Goal: Transaction & Acquisition: Purchase product/service

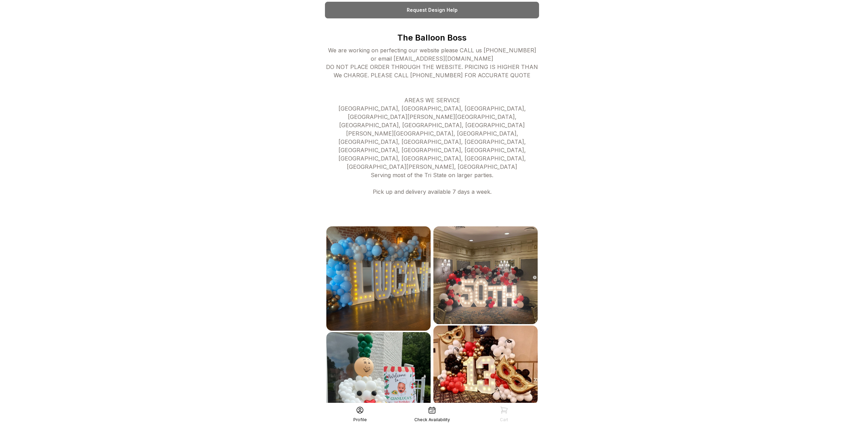
scroll to position [230, 0]
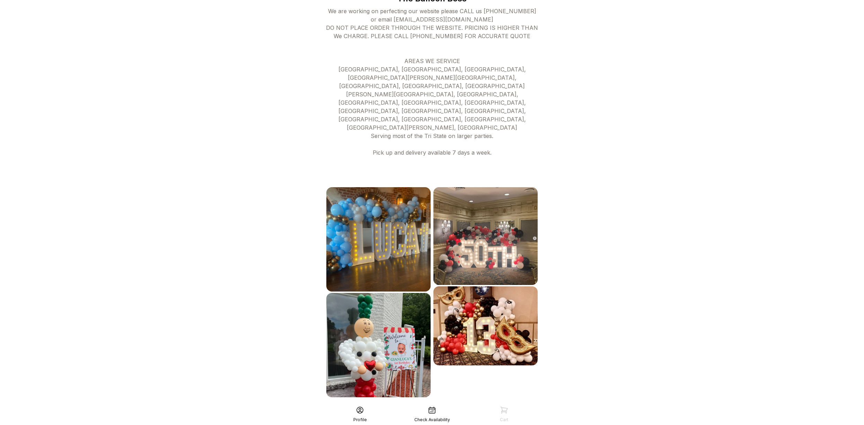
click at [432, 404] on div "See More" at bounding box center [432, 412] width 214 height 17
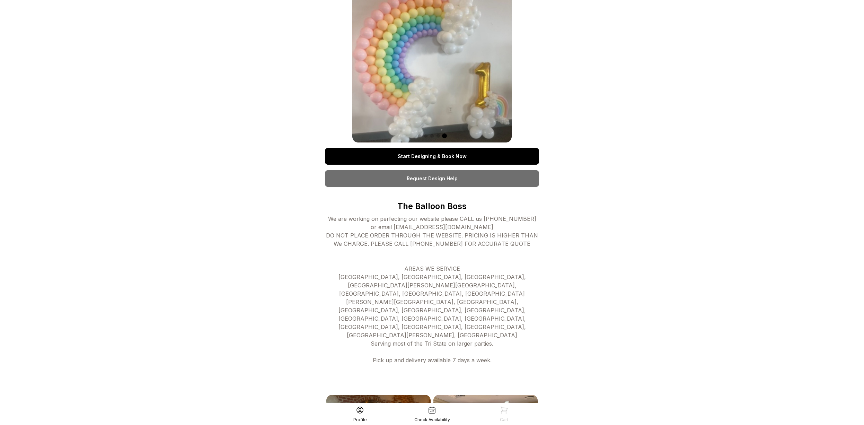
scroll to position [0, 0]
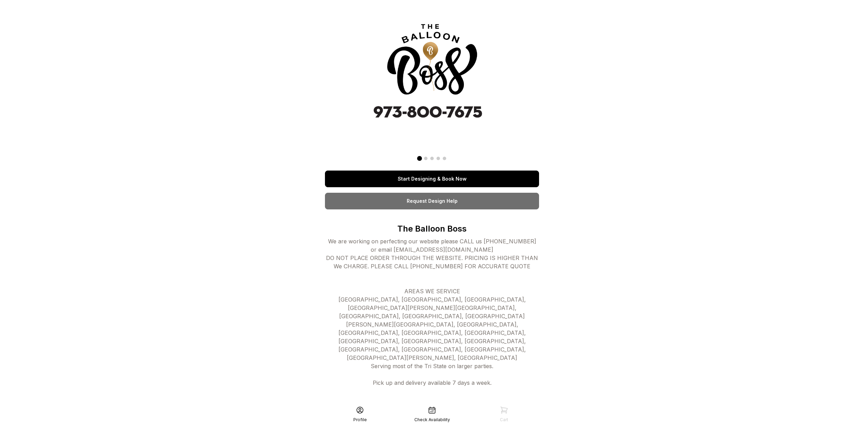
click at [456, 180] on link "Start Designing & Book Now" at bounding box center [432, 178] width 214 height 17
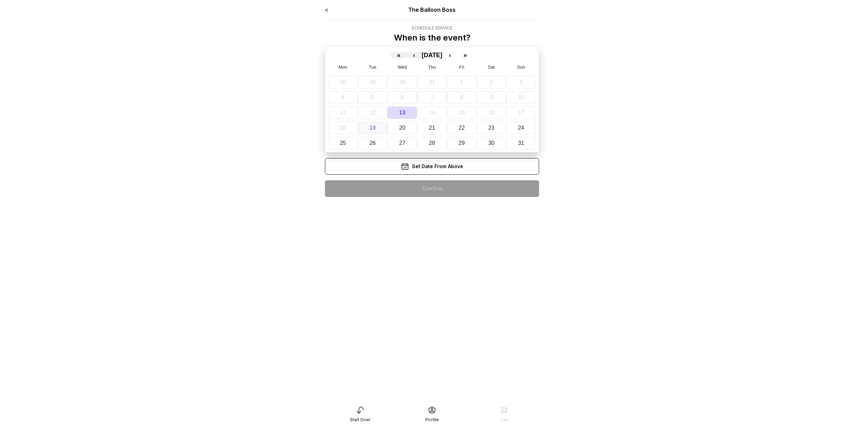
click at [371, 130] on abbr "19" at bounding box center [373, 128] width 6 height 6
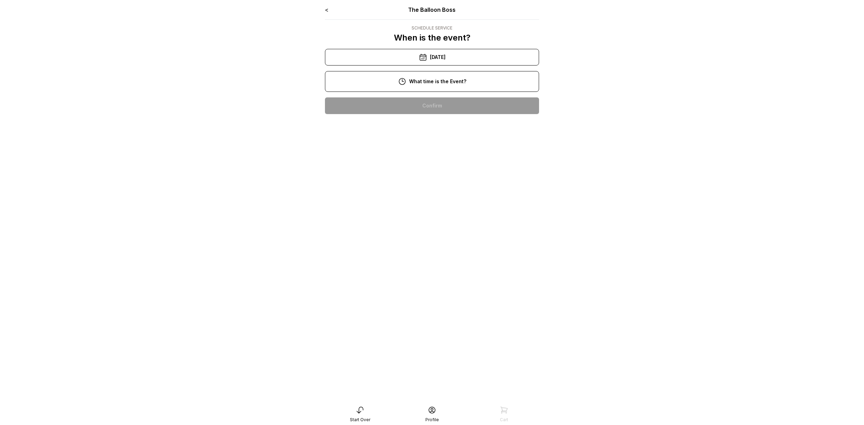
click at [441, 280] on div "6:00 pm" at bounding box center [432, 283] width 203 height 17
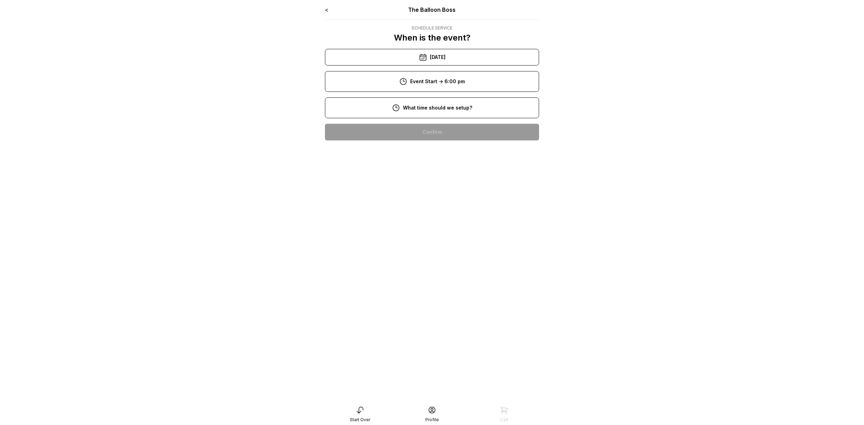
click at [442, 310] on div "4:00 pm" at bounding box center [432, 309] width 203 height 17
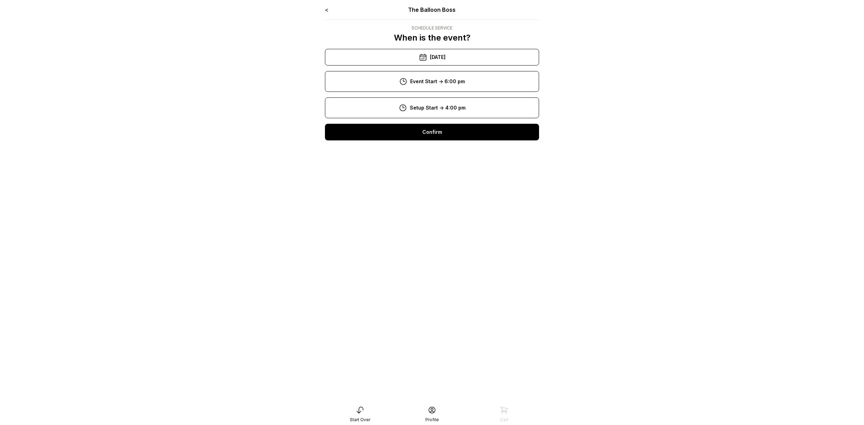
click at [442, 129] on div "Confirm" at bounding box center [432, 132] width 214 height 17
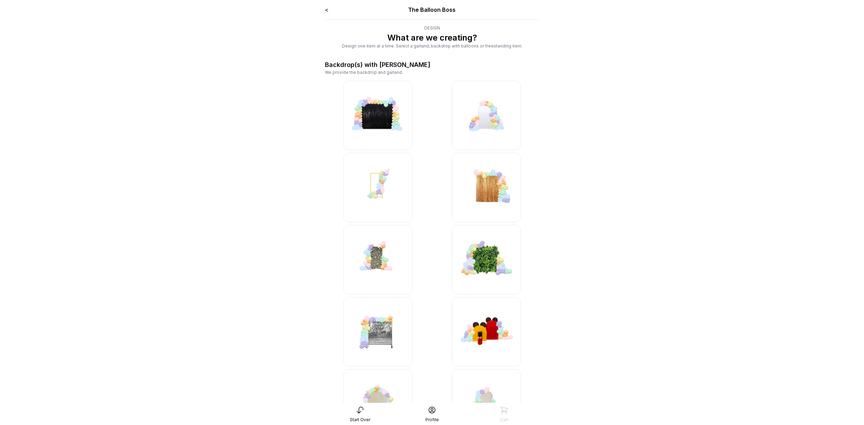
scroll to position [2, 0]
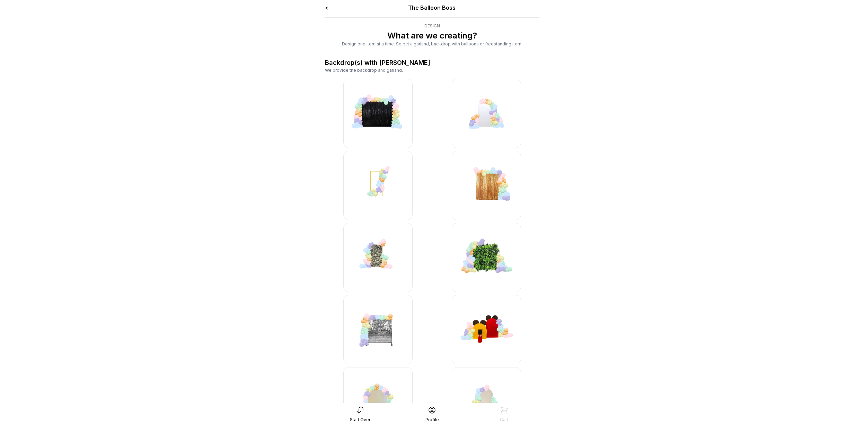
click at [491, 119] on img at bounding box center [486, 113] width 69 height 69
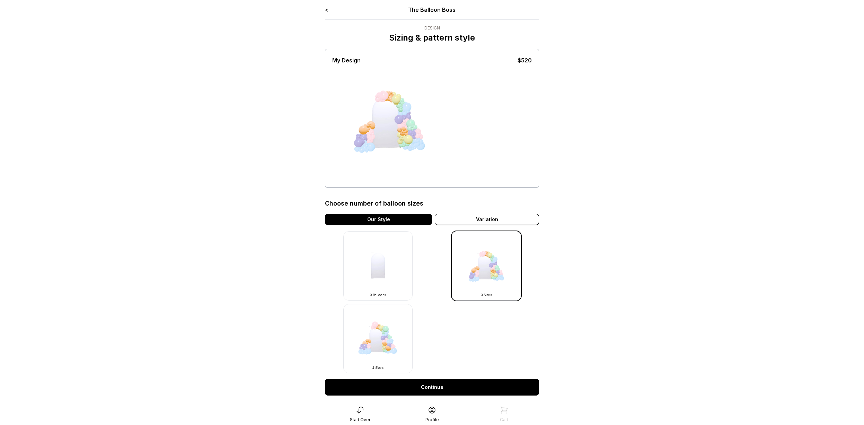
click at [493, 268] on img at bounding box center [486, 265] width 69 height 69
click at [425, 221] on div "Our Style" at bounding box center [378, 219] width 107 height 11
click at [458, 386] on link "Continue" at bounding box center [432, 387] width 214 height 17
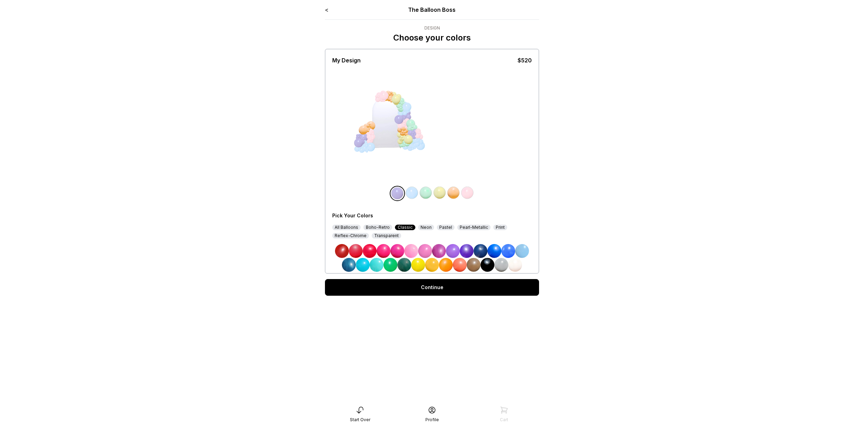
click at [413, 251] on img at bounding box center [411, 251] width 14 height 14
click at [516, 264] on img at bounding box center [515, 265] width 14 height 14
click at [469, 190] on img at bounding box center [468, 193] width 14 height 14
click at [395, 194] on img at bounding box center [397, 193] width 14 height 14
click at [468, 192] on img at bounding box center [468, 193] width 14 height 14
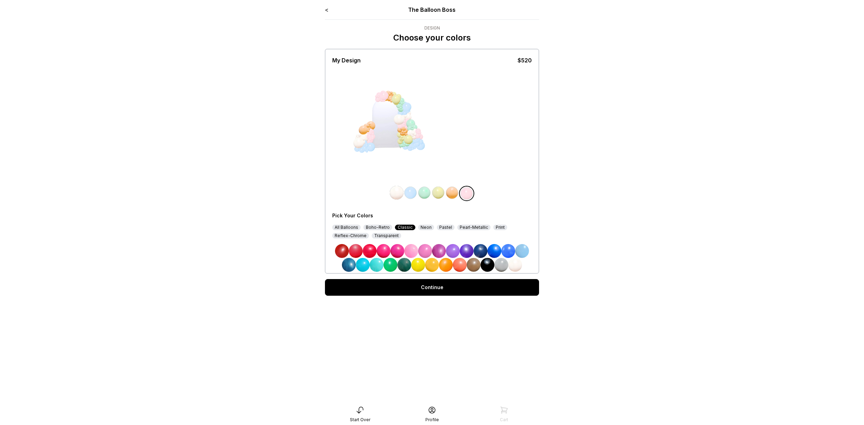
click at [444, 228] on div "Pastel" at bounding box center [446, 228] width 18 height 6
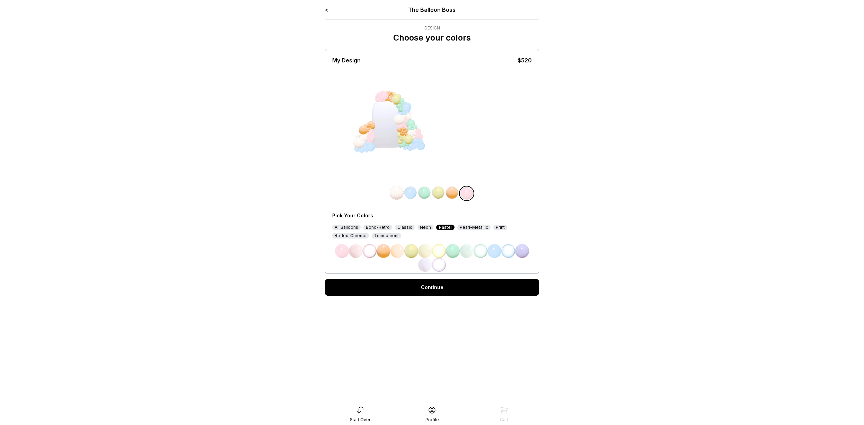
drag, startPoint x: 471, startPoint y: 284, endPoint x: 457, endPoint y: 288, distance: 14.3
click at [457, 288] on link "Continue" at bounding box center [432, 287] width 214 height 17
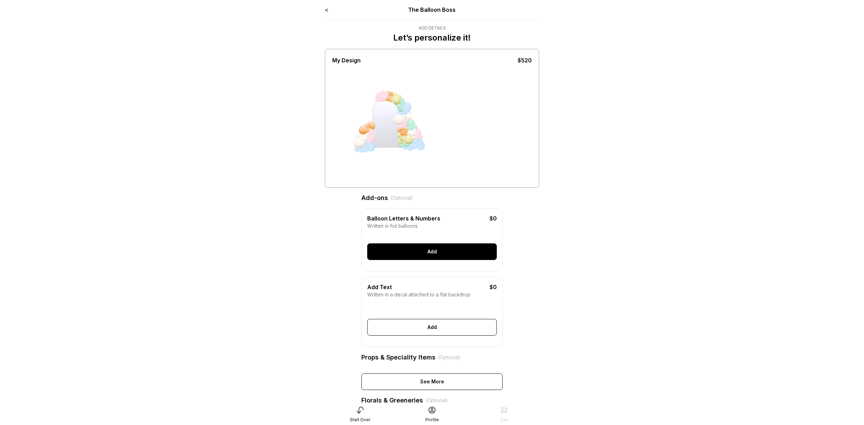
click at [420, 253] on div "Add" at bounding box center [432, 251] width 130 height 17
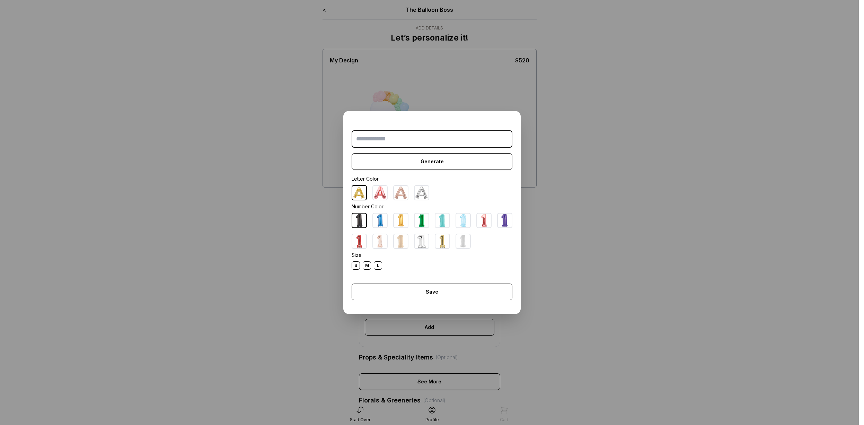
click at [377, 264] on div "L" at bounding box center [378, 265] width 8 height 8
click at [438, 139] on input "text" at bounding box center [432, 138] width 161 height 17
type input "**"
click at [410, 284] on div "Save" at bounding box center [432, 291] width 161 height 17
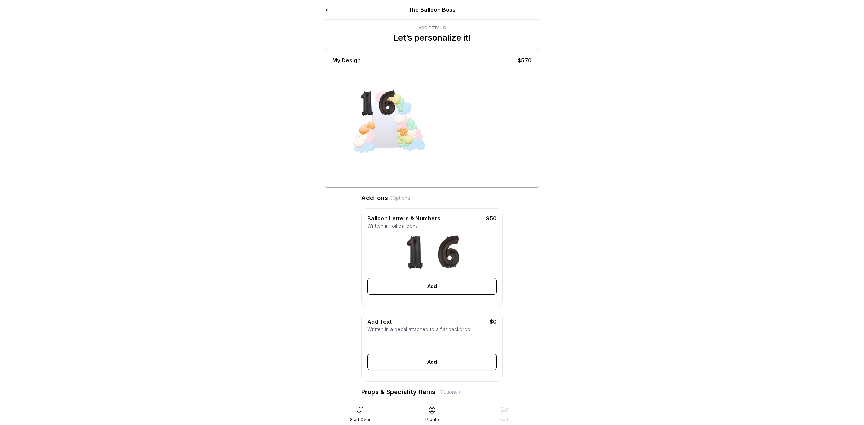
click at [434, 362] on div "Add" at bounding box center [432, 361] width 130 height 17
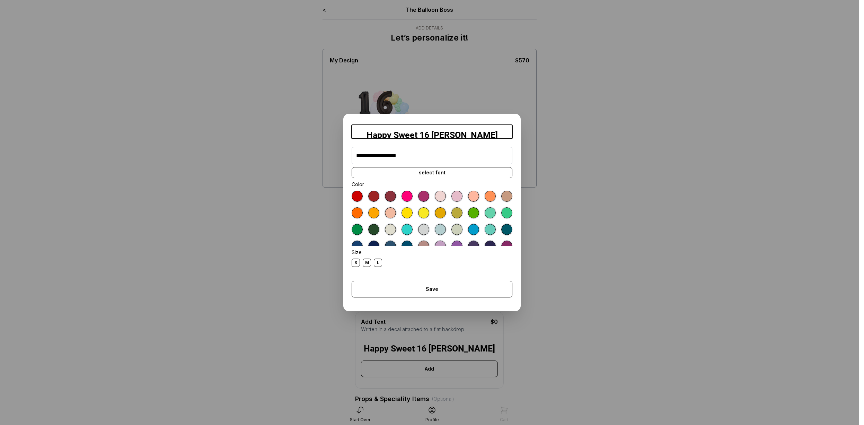
type input "**********"
click at [440, 197] on div at bounding box center [440, 196] width 11 height 11
click at [407, 196] on div at bounding box center [407, 196] width 11 height 11
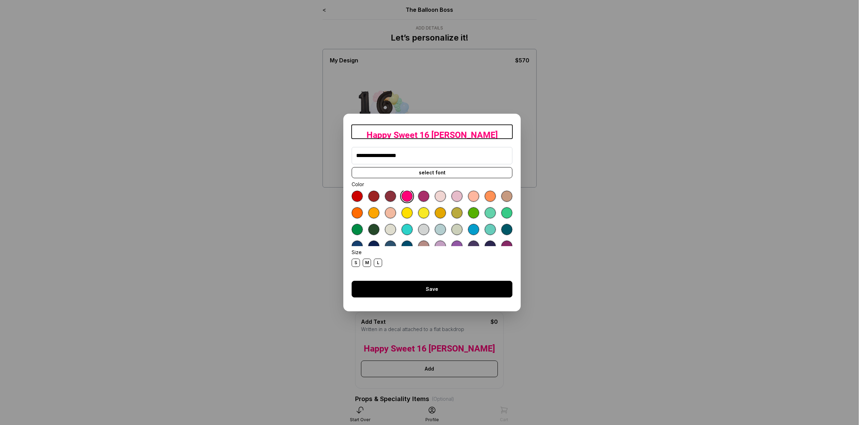
click at [428, 288] on div "Save" at bounding box center [432, 289] width 161 height 17
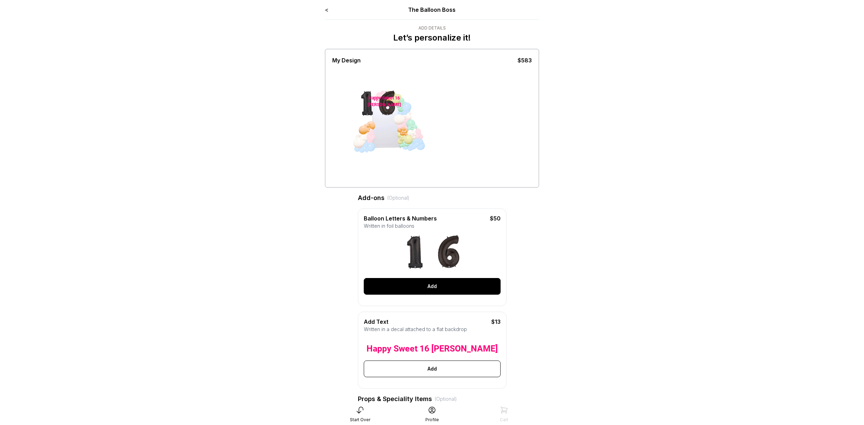
click at [437, 288] on div "Add" at bounding box center [432, 286] width 137 height 17
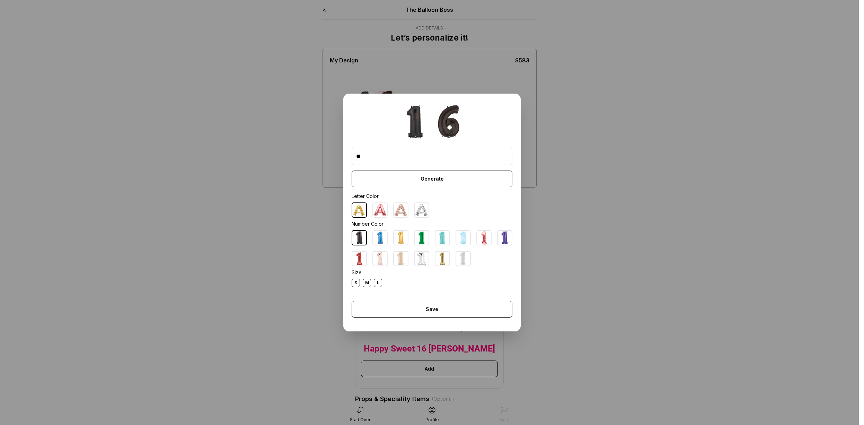
click at [401, 257] on img at bounding box center [401, 259] width 14 height 14
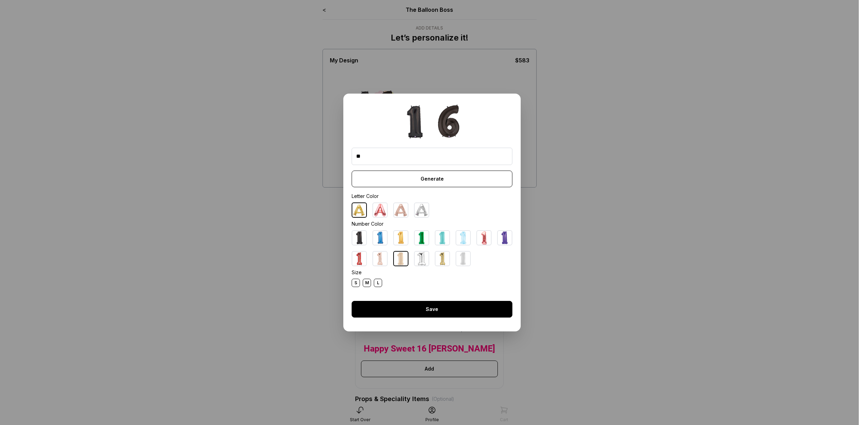
click at [478, 307] on div "Save" at bounding box center [432, 309] width 161 height 17
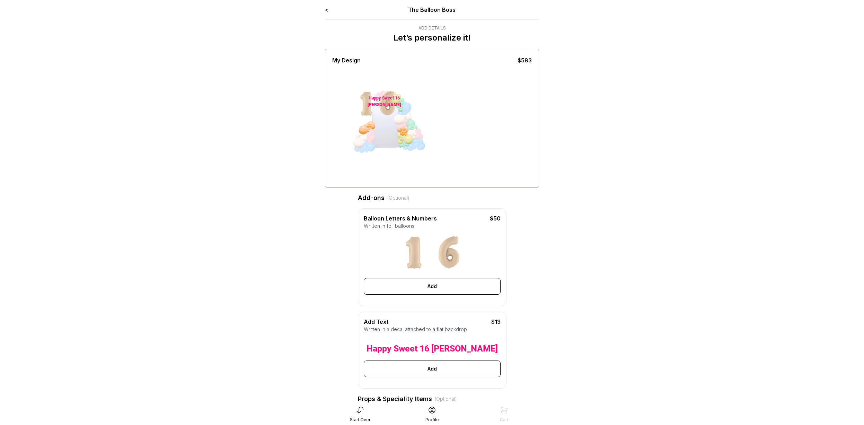
click at [423, 285] on div "Add" at bounding box center [432, 286] width 137 height 17
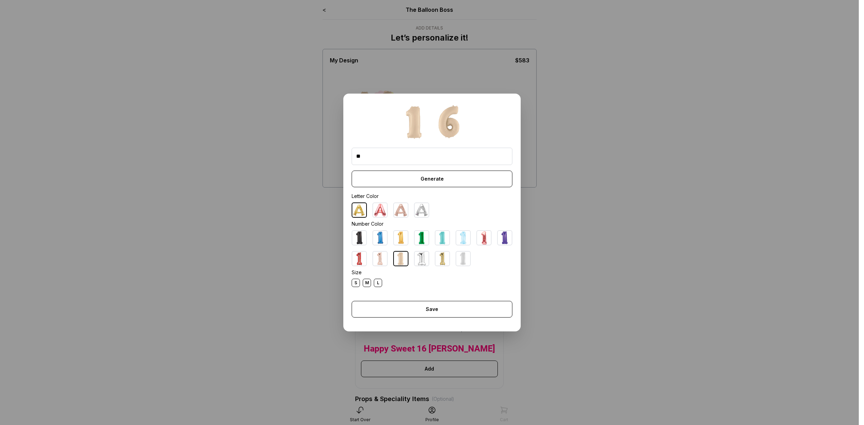
click at [420, 259] on img at bounding box center [422, 259] width 14 height 14
click at [485, 238] on img at bounding box center [484, 238] width 14 height 14
click at [378, 209] on img at bounding box center [380, 210] width 14 height 14
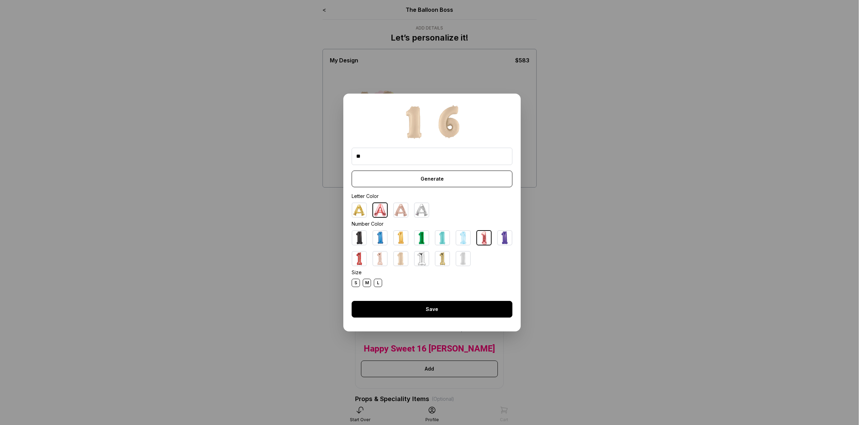
click at [384, 308] on div "Save" at bounding box center [432, 309] width 161 height 17
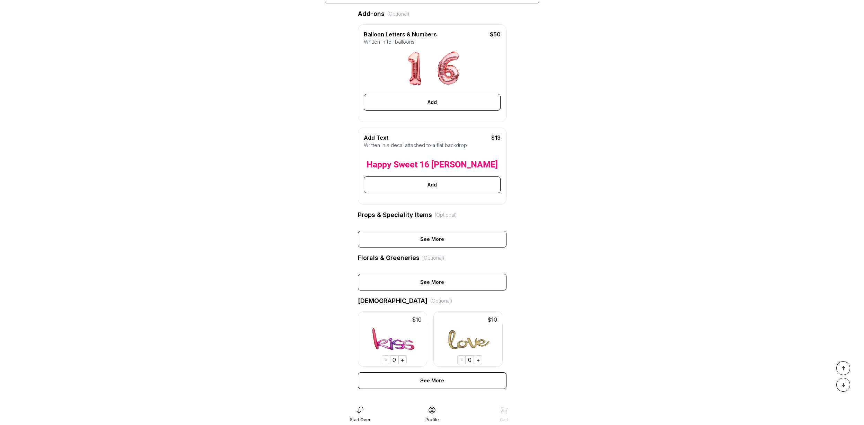
scroll to position [182, 0]
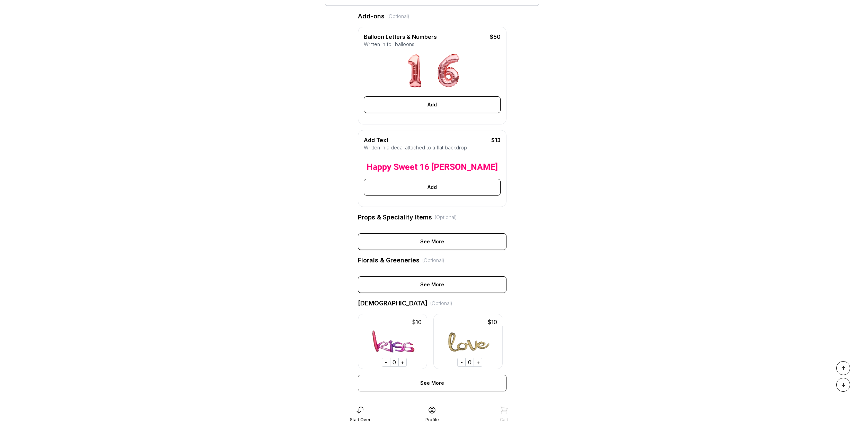
click at [433, 238] on div "See More" at bounding box center [432, 241] width 149 height 17
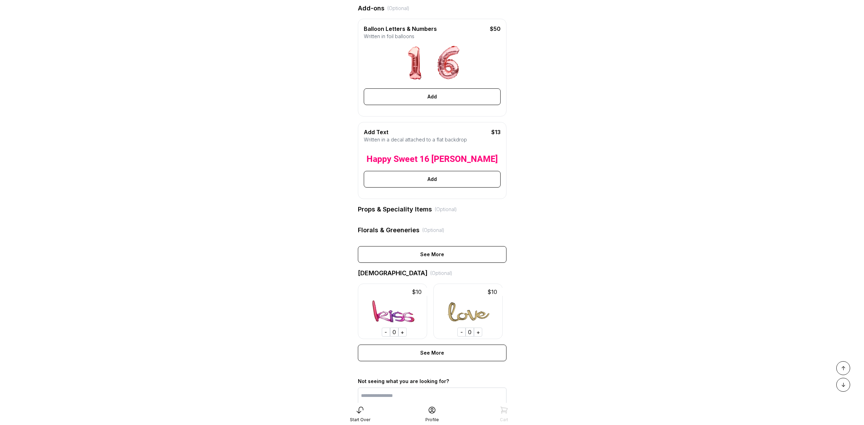
scroll to position [253, 0]
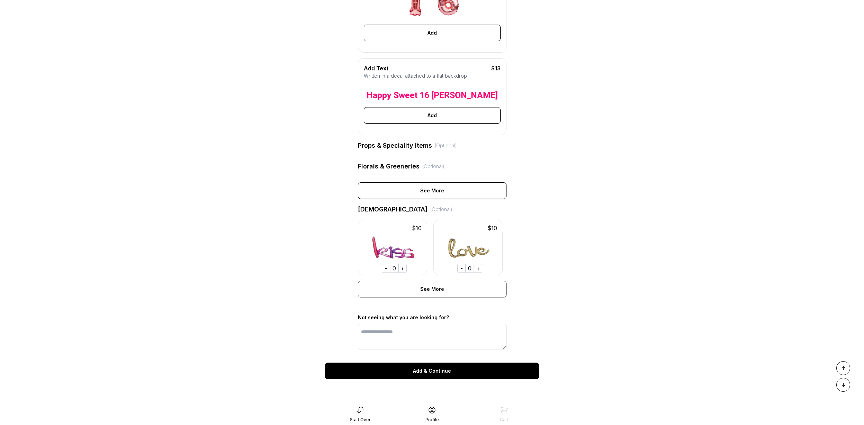
click at [444, 372] on div "Add & Continue" at bounding box center [432, 370] width 214 height 17
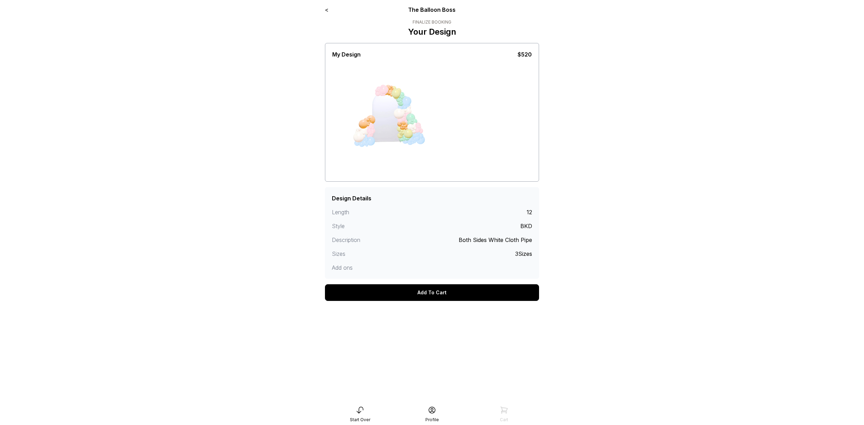
scroll to position [14, 0]
